Goal: Transaction & Acquisition: Purchase product/service

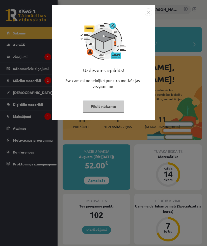
click at [115, 106] on button "Pildīt nākamo" at bounding box center [103, 106] width 41 height 12
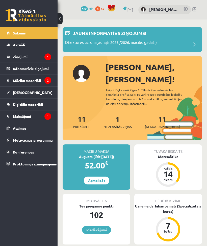
click at [30, 119] on legend "Maksājumi 1" at bounding box center [32, 116] width 38 height 12
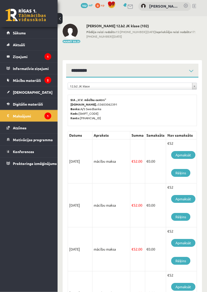
scroll to position [3, 0]
click at [22, 59] on legend "Ziņojumi 1" at bounding box center [32, 57] width 38 height 12
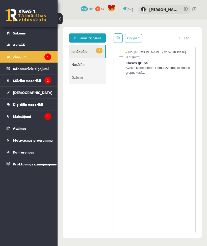
click at [24, 118] on legend "Maksājumi 1" at bounding box center [32, 116] width 38 height 12
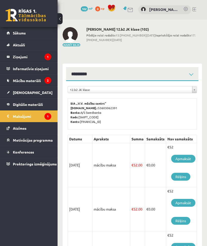
click at [16, 83] on link "Mācību materiāli" at bounding box center [29, 81] width 45 height 12
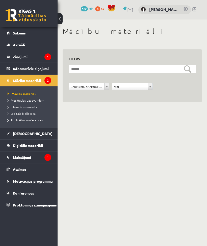
click at [24, 80] on span "Mācību materiāli" at bounding box center [27, 80] width 28 height 5
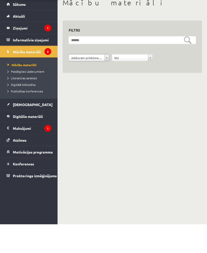
click at [14, 98] on span "Pieslēgties Uzdevumiem" at bounding box center [26, 100] width 37 height 4
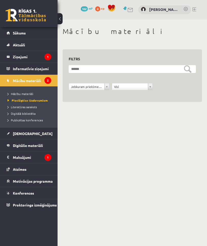
click at [17, 106] on span "Literatūras saraksts" at bounding box center [22, 107] width 29 height 4
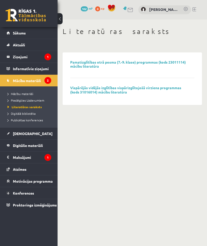
click at [13, 111] on span "Digitālā bibliotēka" at bounding box center [22, 113] width 28 height 4
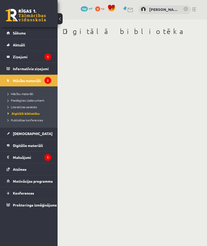
click at [17, 120] on span "Publicētas konferences" at bounding box center [25, 120] width 35 height 4
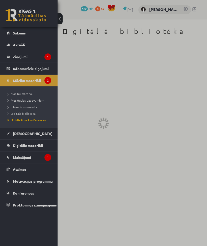
click at [17, 94] on div at bounding box center [103, 123] width 207 height 246
click at [14, 92] on div at bounding box center [103, 123] width 207 height 246
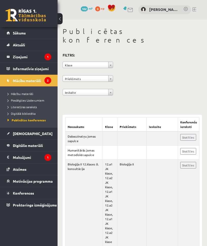
click at [15, 95] on span "Mācību materiāli" at bounding box center [21, 94] width 26 height 4
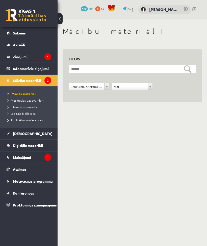
click at [15, 94] on span "Mācību materiāli" at bounding box center [22, 94] width 29 height 4
click at [17, 92] on span "Mācību materiāli" at bounding box center [22, 94] width 29 height 4
click at [23, 159] on legend "Maksājumi 1" at bounding box center [32, 157] width 38 height 12
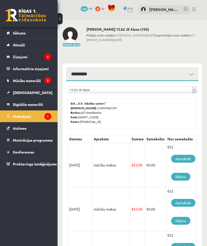
click at [18, 82] on span "Mācību materiāli" at bounding box center [27, 80] width 28 height 5
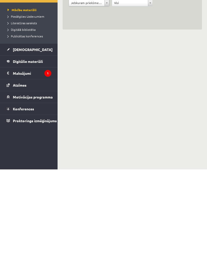
click at [14, 151] on legend "Maksājumi 1" at bounding box center [32, 157] width 38 height 12
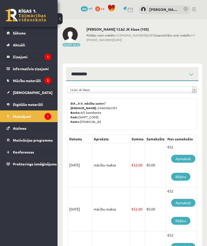
click at [186, 158] on link "Apmaksāt" at bounding box center [183, 158] width 24 height 8
